Goal: Task Accomplishment & Management: Complete application form

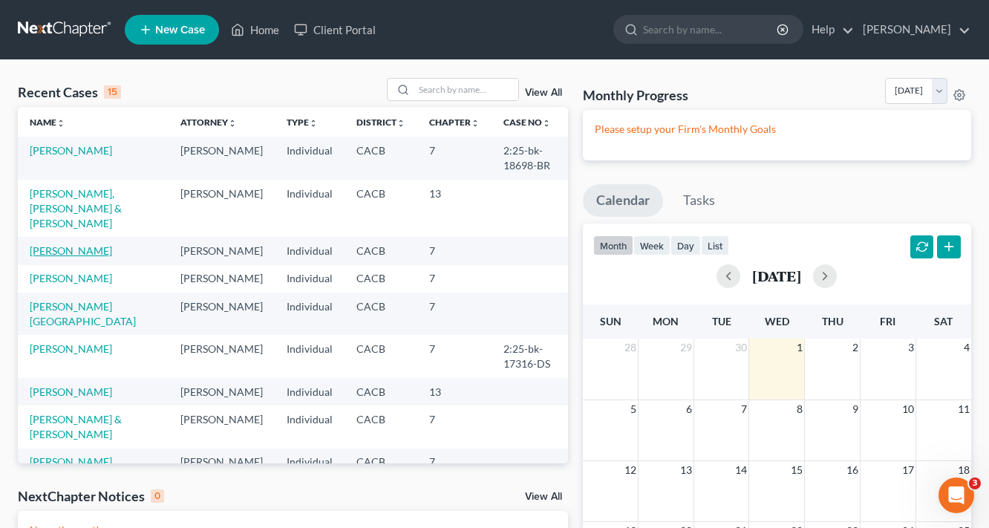
click at [62, 244] on link "[PERSON_NAME]" at bounding box center [71, 250] width 82 height 13
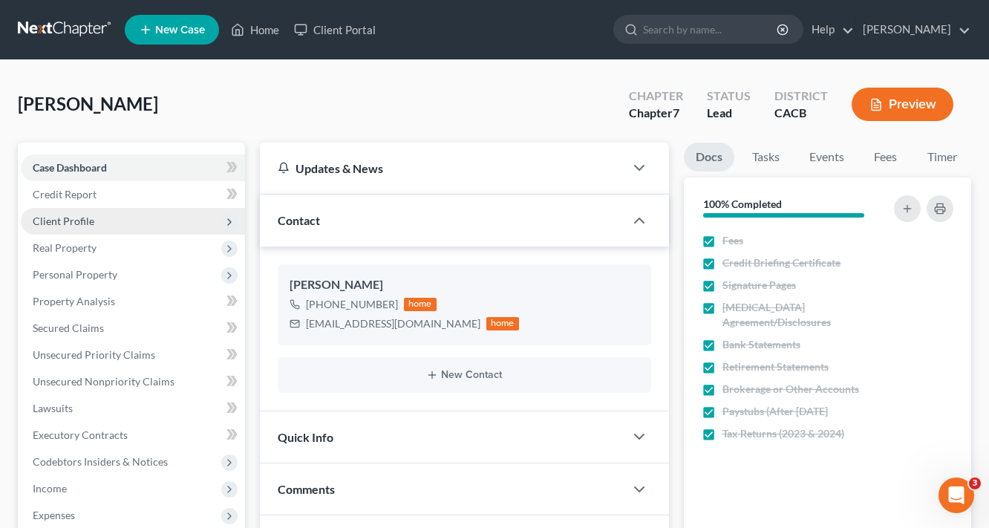
click at [68, 223] on span "Client Profile" at bounding box center [64, 221] width 62 height 13
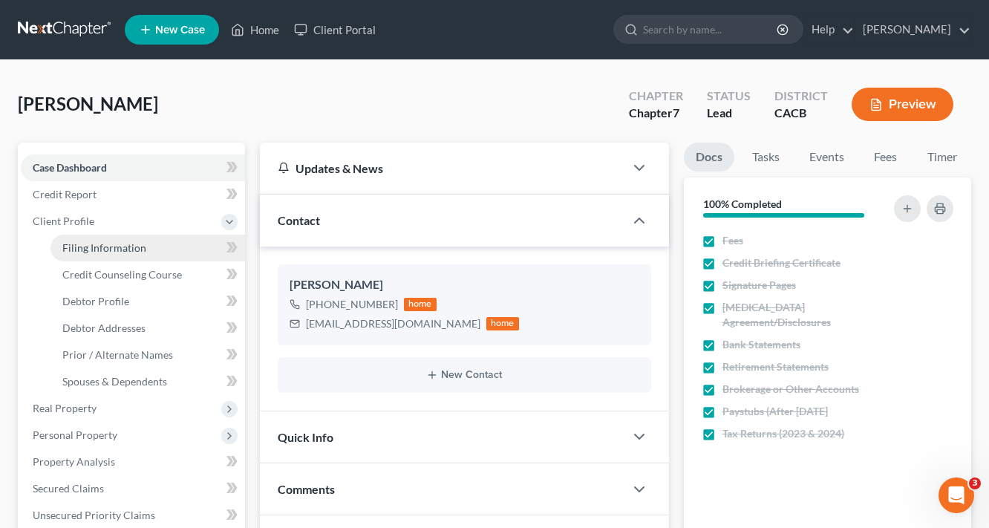
click at [117, 253] on link "Filing Information" at bounding box center [147, 248] width 195 height 27
select select "1"
select select "0"
select select "7"
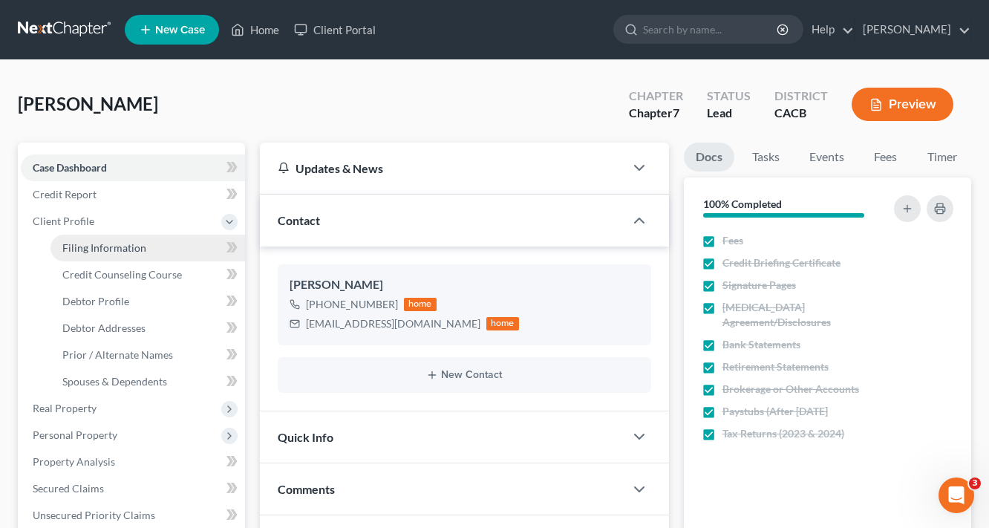
select select "0"
select select "4"
select select "0"
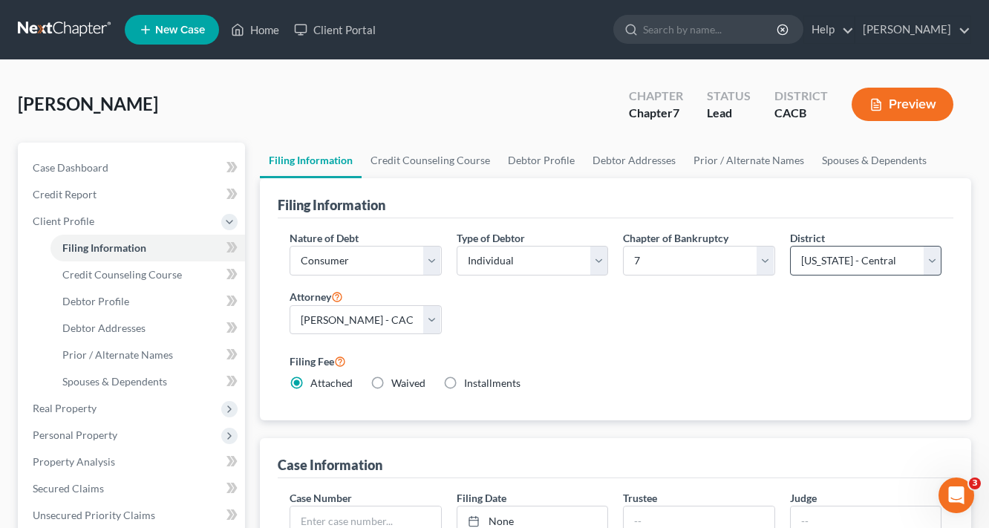
scroll to position [178, 0]
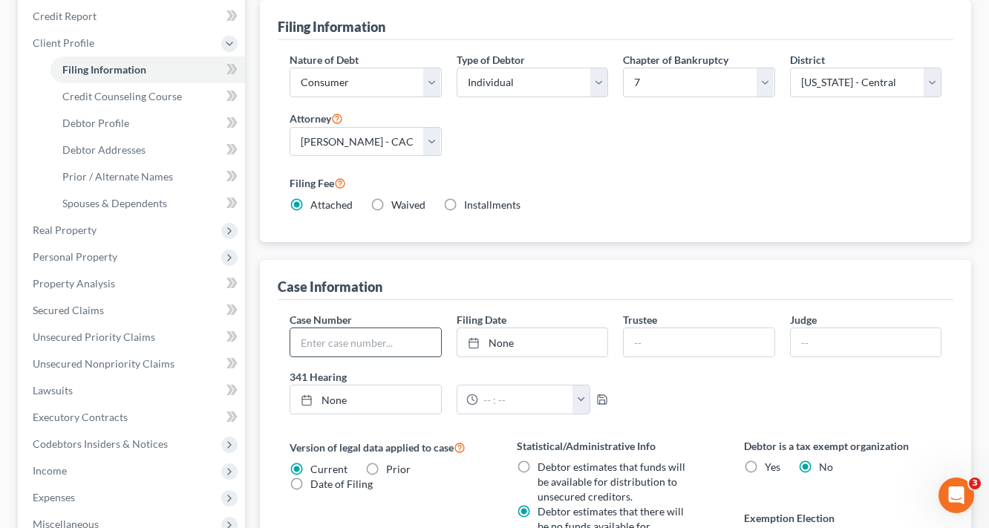
click at [354, 346] on input "text" at bounding box center [365, 342] width 151 height 28
type input "2:25-bk-18697-DS"
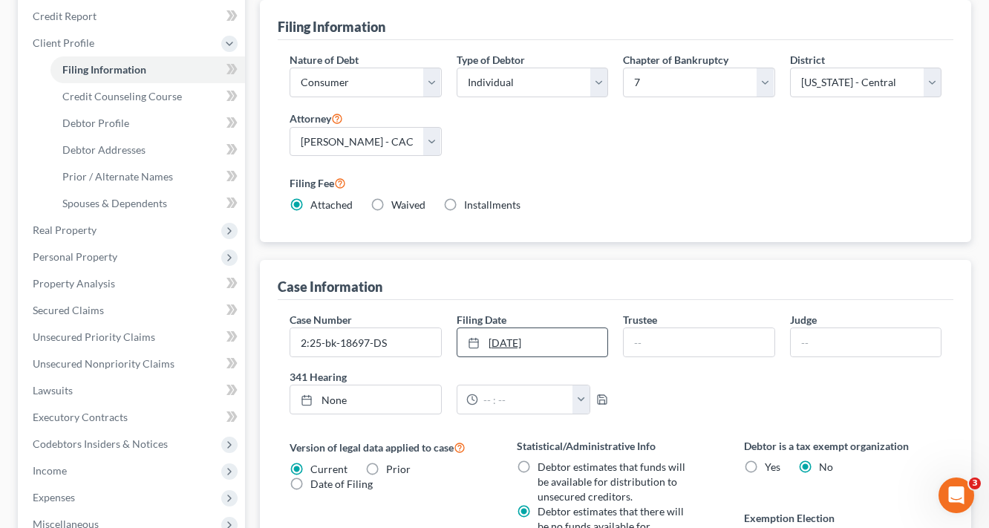
click at [529, 344] on link "[DATE]" at bounding box center [532, 342] width 151 height 28
click at [710, 350] on input "text" at bounding box center [699, 342] width 151 height 28
type input "[PERSON_NAME]"
click at [814, 342] on input "text" at bounding box center [866, 342] width 151 height 28
type input "DS"
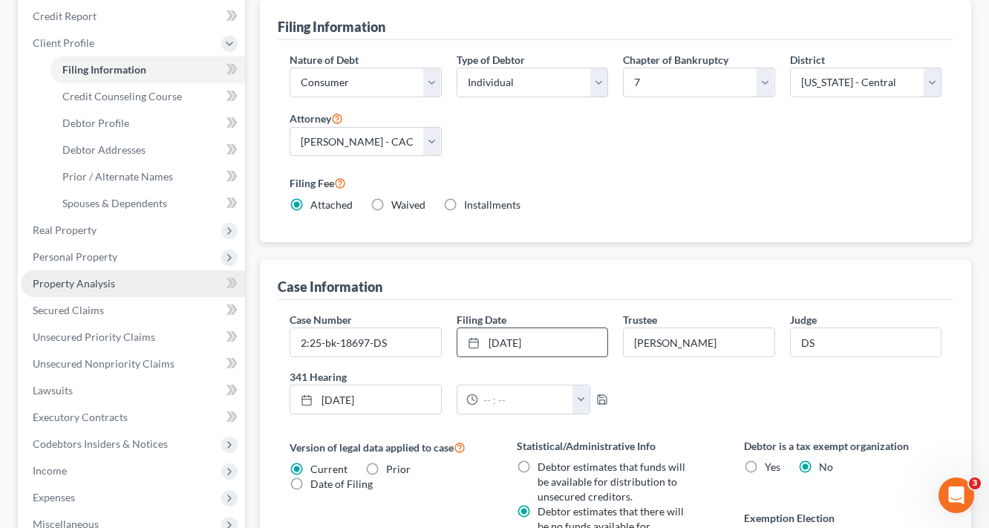
scroll to position [416, 0]
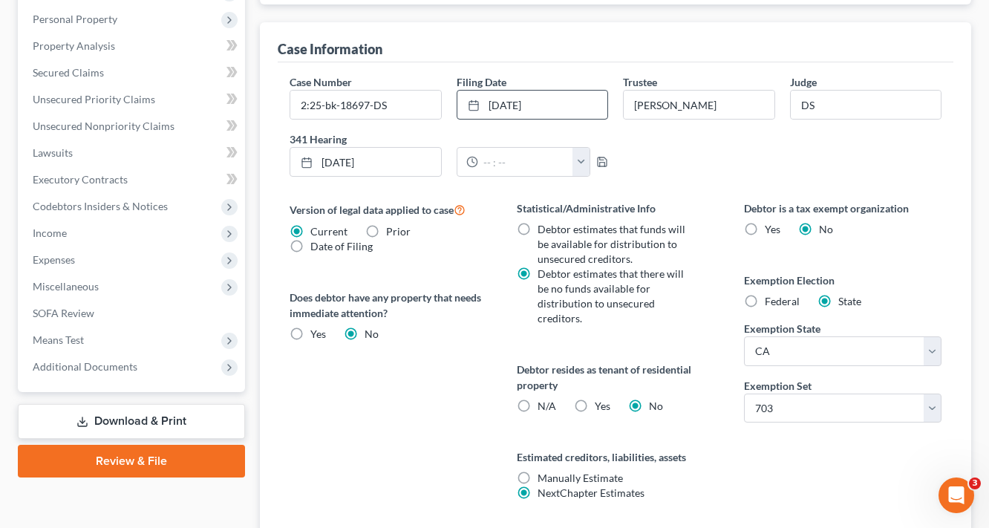
click at [140, 417] on link "Download & Print" at bounding box center [131, 421] width 227 height 35
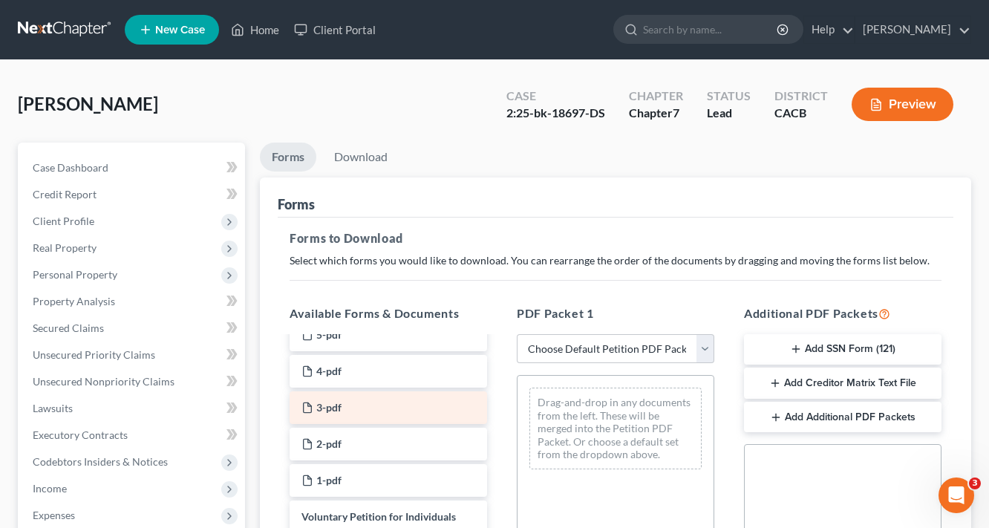
scroll to position [356, 0]
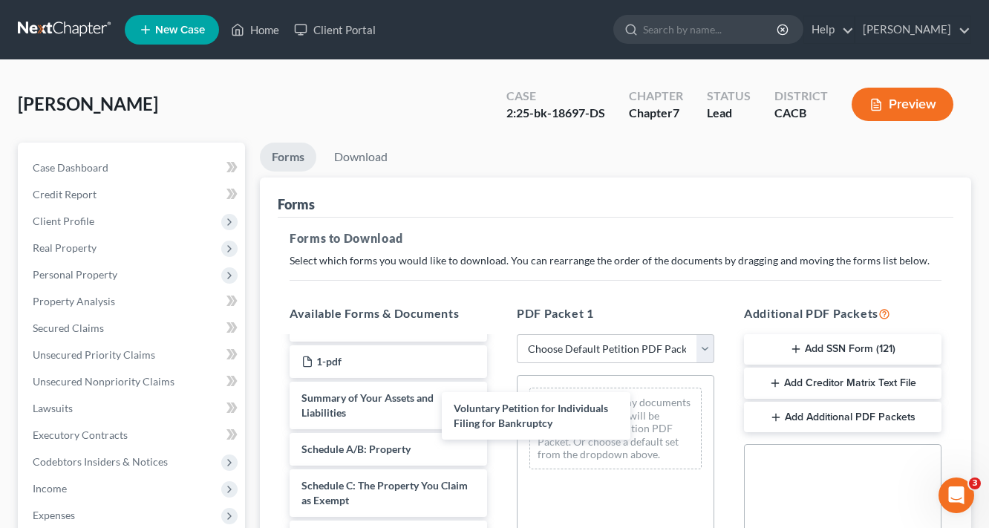
drag, startPoint x: 387, startPoint y: 410, endPoint x: 638, endPoint y: 431, distance: 251.9
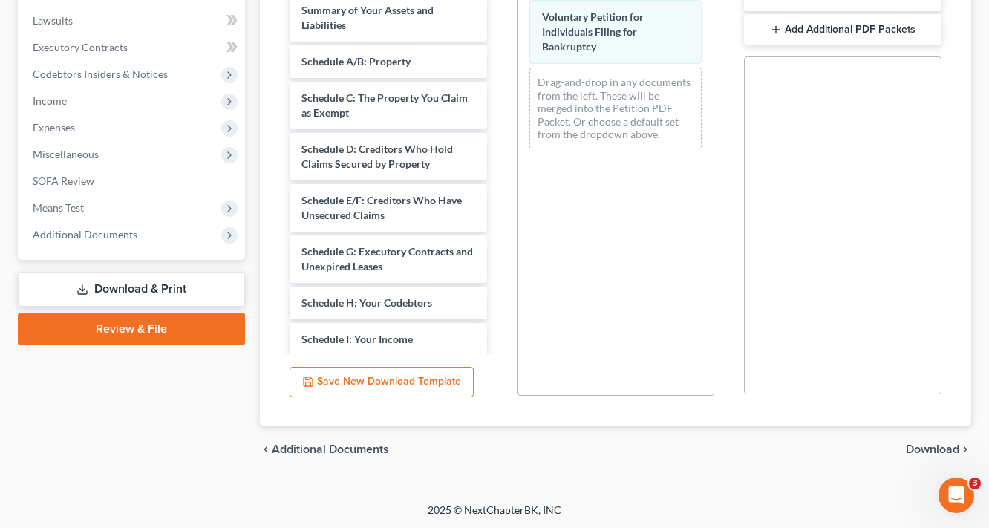
click at [933, 443] on span "Download" at bounding box center [932, 449] width 53 height 12
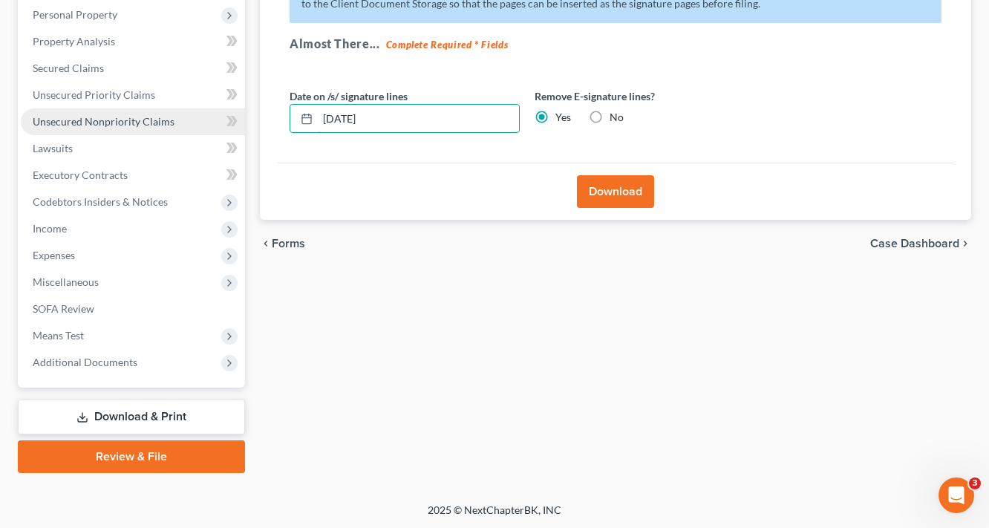
drag, startPoint x: 417, startPoint y: 117, endPoint x: 144, endPoint y: 114, distance: 272.5
click at [190, 121] on div "Petition Navigation Case Dashboard Payments Invoices Payments Payments Credit R…" at bounding box center [494, 178] width 968 height 590
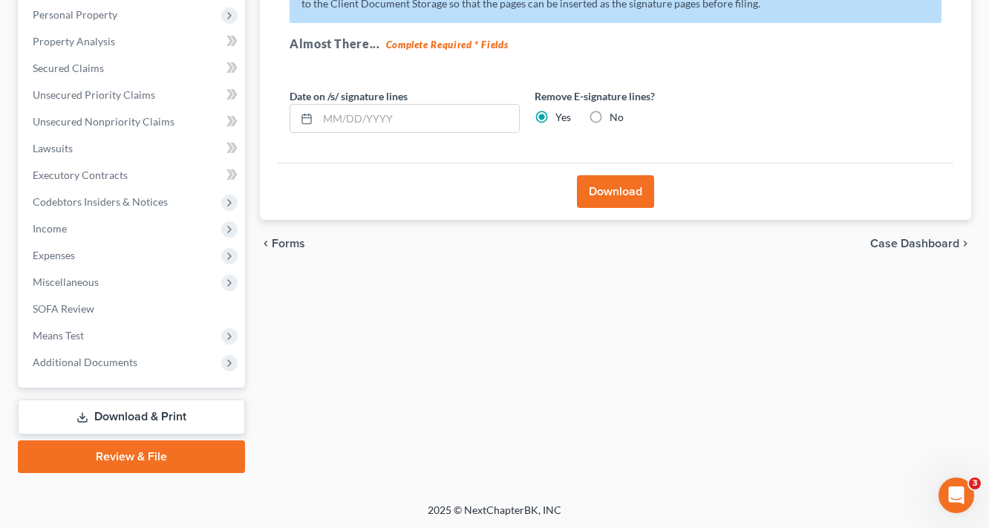
click at [638, 199] on button "Download" at bounding box center [615, 191] width 77 height 33
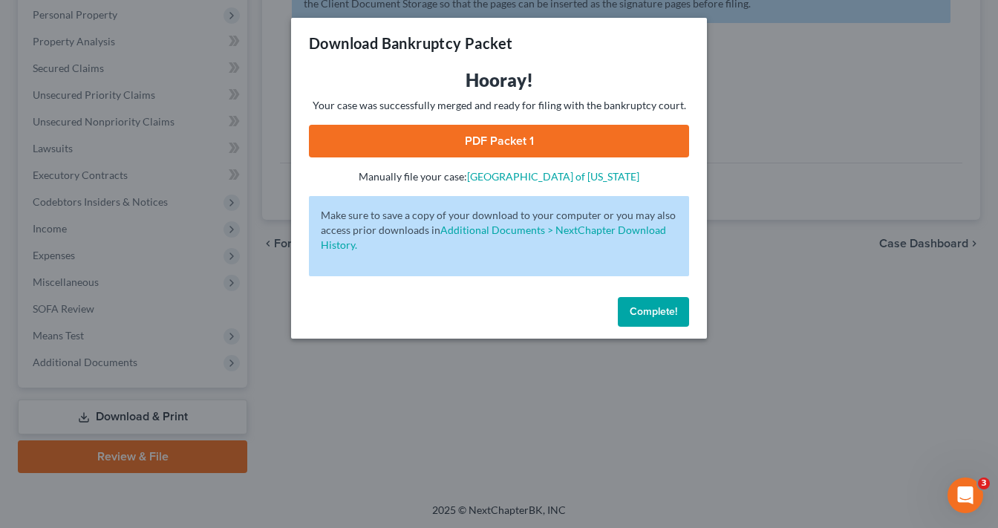
click at [519, 150] on link "PDF Packet 1" at bounding box center [499, 141] width 380 height 33
